Goal: Task Accomplishment & Management: Manage account settings

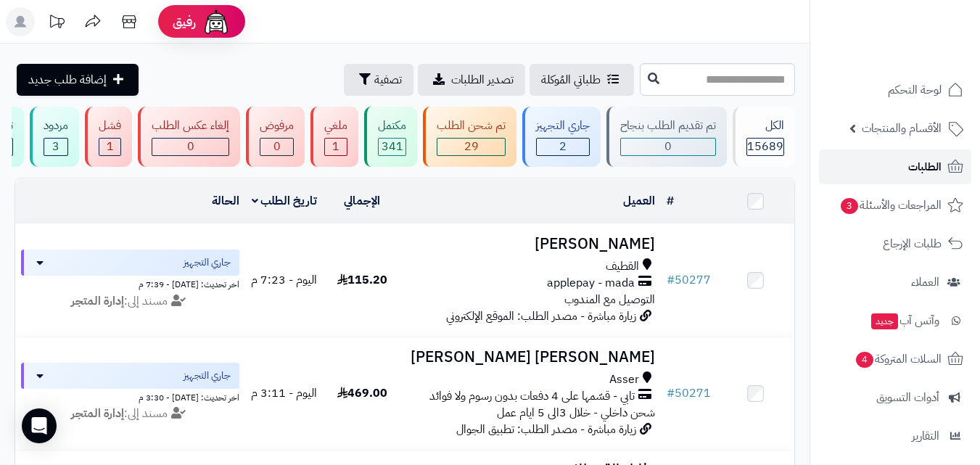
click at [919, 168] on span "الطلبات" at bounding box center [924, 167] width 33 height 20
click at [14, 28] on rect at bounding box center [20, 21] width 29 height 29
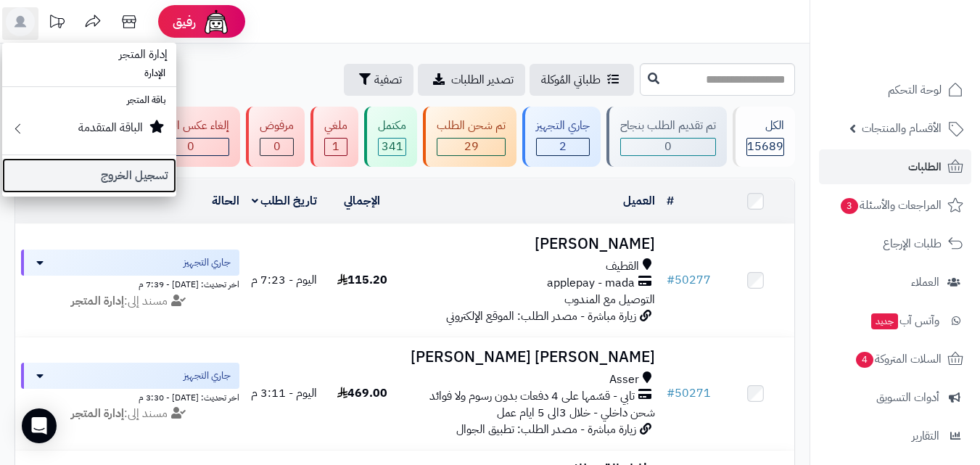
click at [125, 181] on link "تسجيل الخروج" at bounding box center [89, 175] width 174 height 35
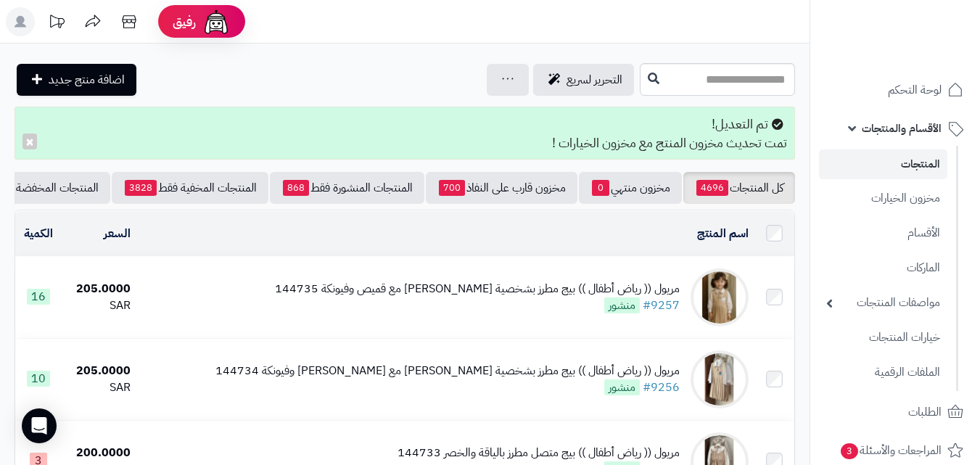
click at [28, 21] on rect at bounding box center [20, 21] width 29 height 29
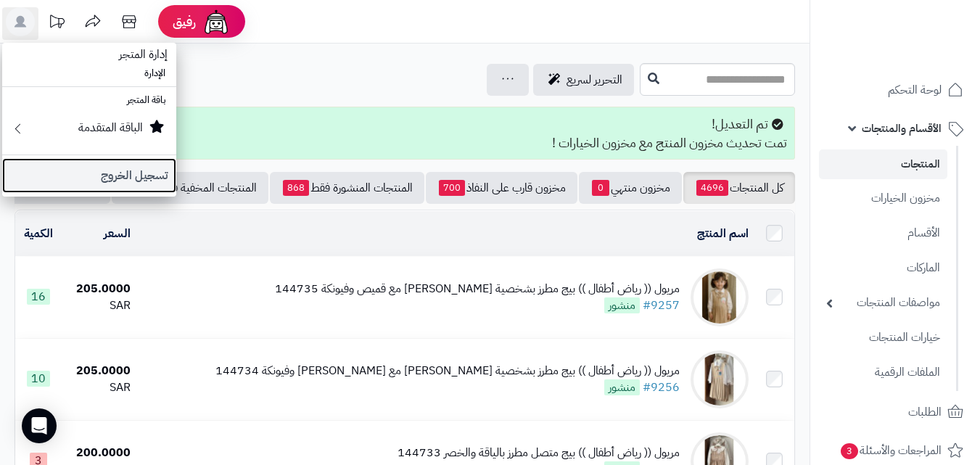
click at [94, 170] on link "تسجيل الخروج" at bounding box center [89, 175] width 174 height 35
